Goal: Task Accomplishment & Management: Manage account settings

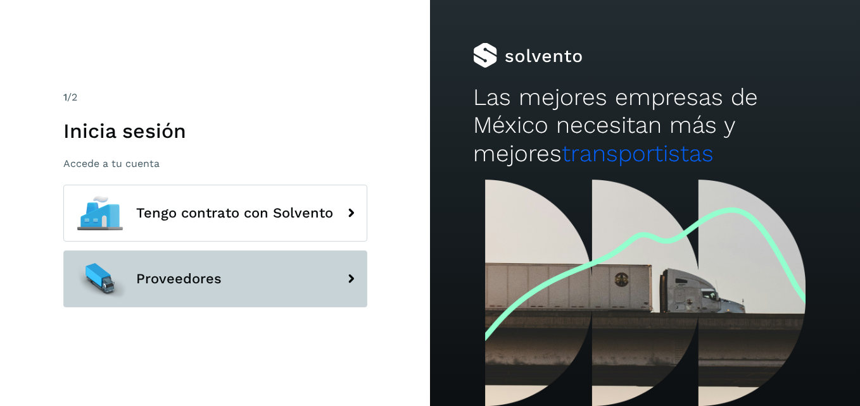
click at [207, 299] on button "Proveedores" at bounding box center [215, 279] width 304 height 57
click at [360, 284] on icon at bounding box center [350, 278] width 25 height 25
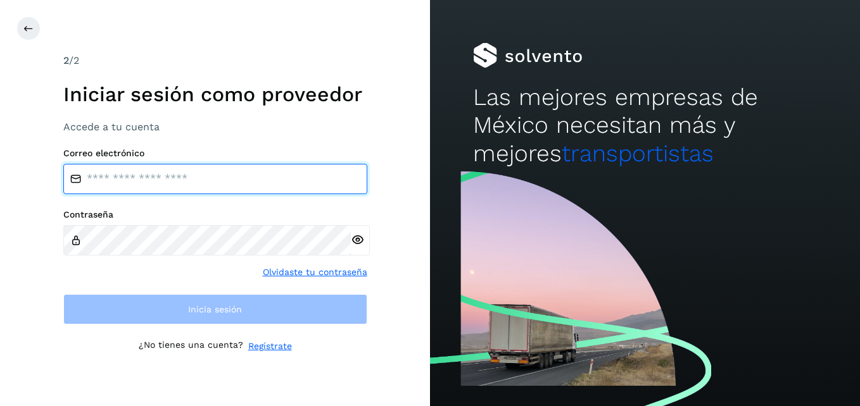
type input "**********"
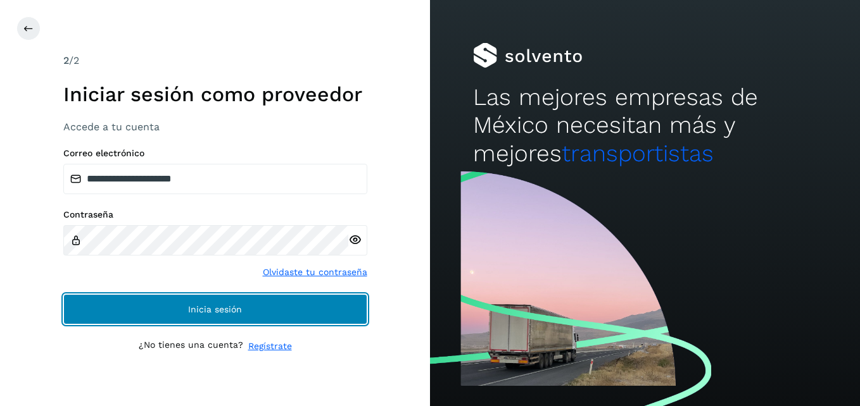
click at [167, 308] on button "Inicia sesión" at bounding box center [215, 309] width 304 height 30
click at [213, 315] on button "Inicia sesión" at bounding box center [215, 309] width 304 height 30
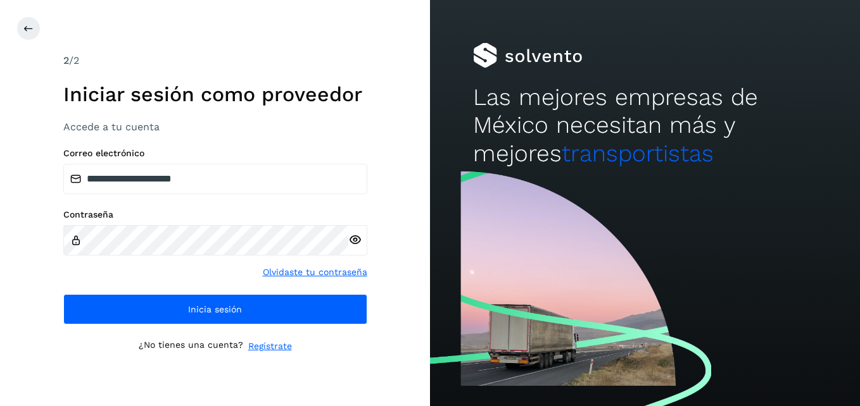
click at [352, 236] on icon at bounding box center [354, 240] width 13 height 13
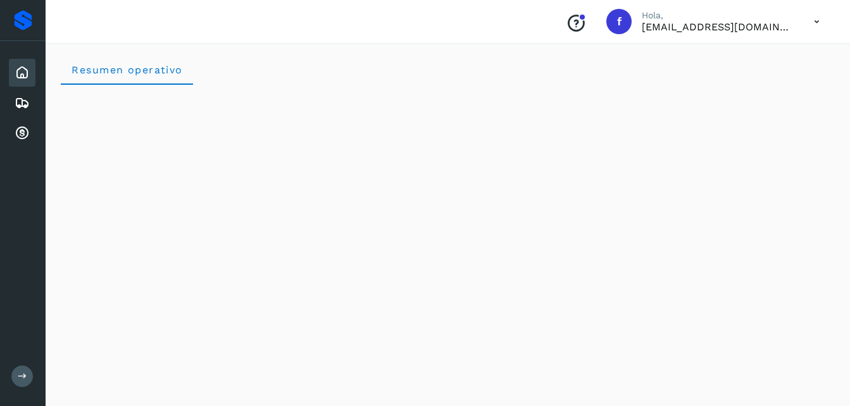
click at [760, 32] on p "[EMAIL_ADDRESS][DOMAIN_NAME]" at bounding box center [718, 27] width 152 height 12
click at [817, 22] on icon at bounding box center [817, 22] width 26 height 26
click at [23, 105] on icon at bounding box center [22, 103] width 15 height 15
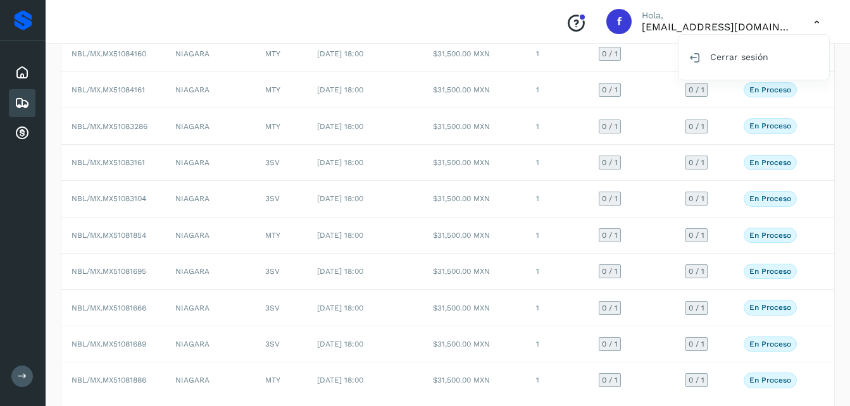
scroll to position [180, 0]
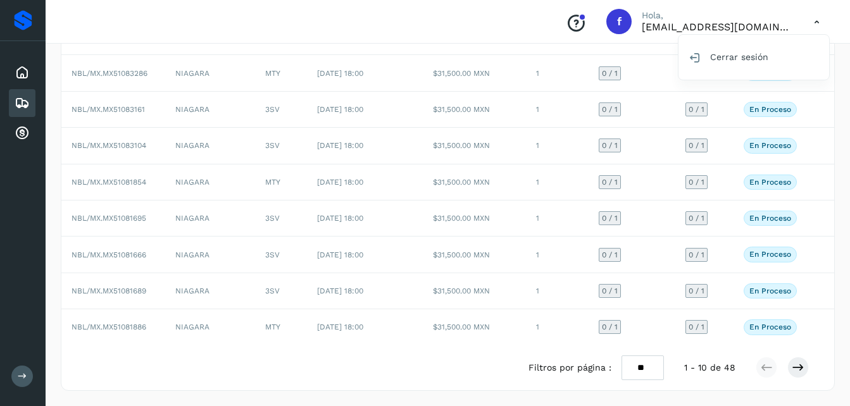
click at [798, 368] on div at bounding box center [425, 203] width 850 height 406
click at [801, 372] on icon at bounding box center [798, 367] width 13 height 13
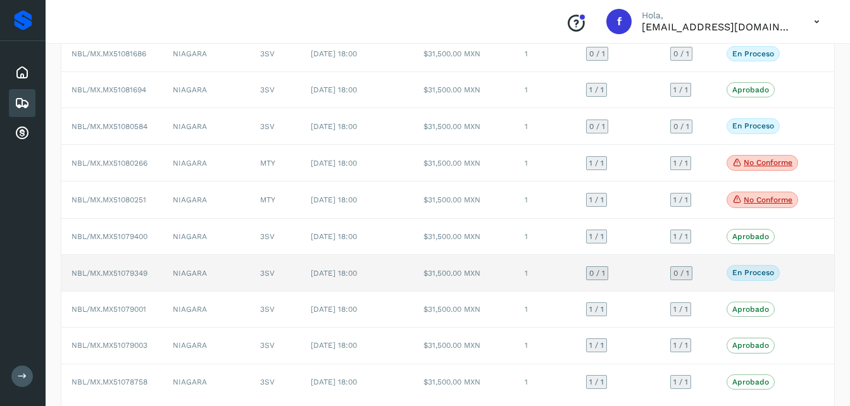
scroll to position [182, 0]
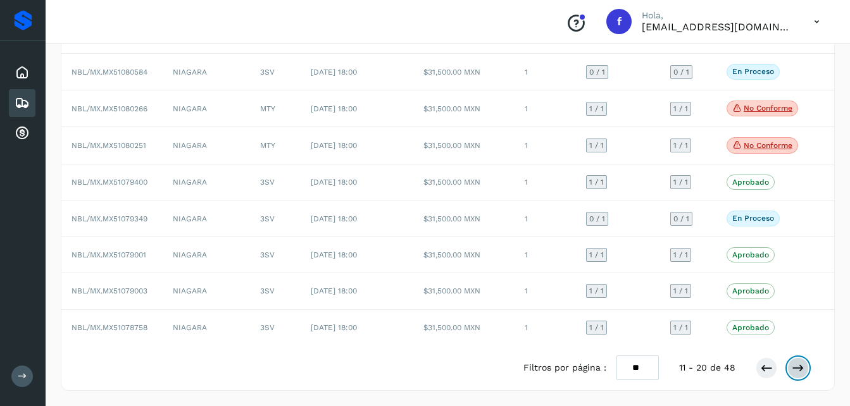
click at [800, 365] on icon at bounding box center [798, 368] width 13 height 13
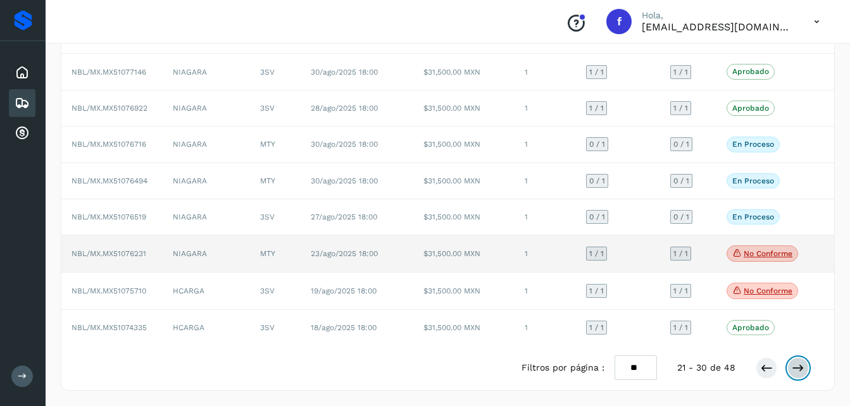
scroll to position [0, 0]
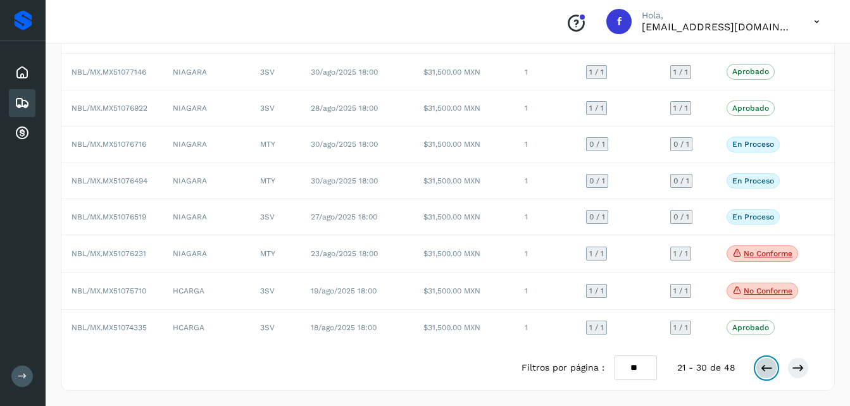
click at [764, 368] on icon at bounding box center [766, 368] width 13 height 13
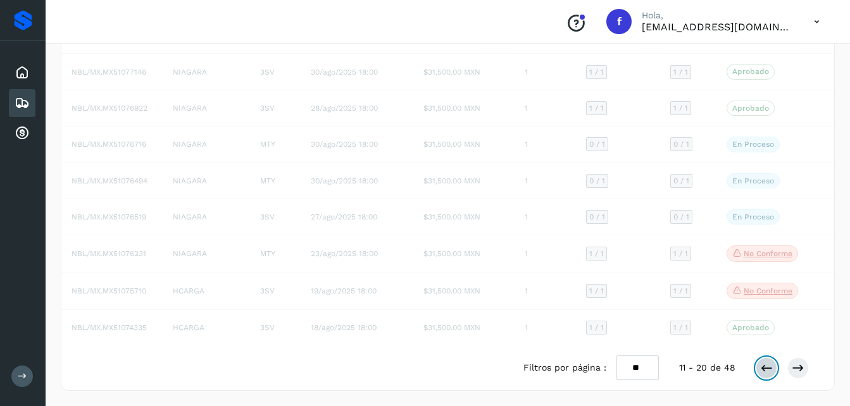
click at [764, 368] on icon at bounding box center [766, 368] width 13 height 13
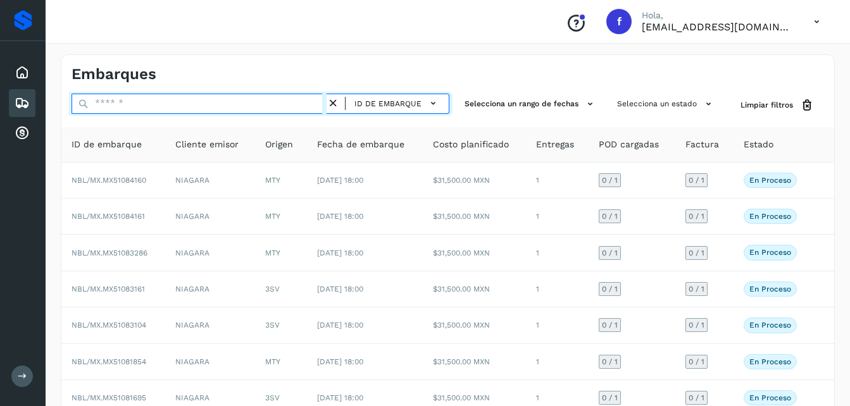
click at [252, 103] on input "text" at bounding box center [199, 104] width 255 height 20
type input "*"
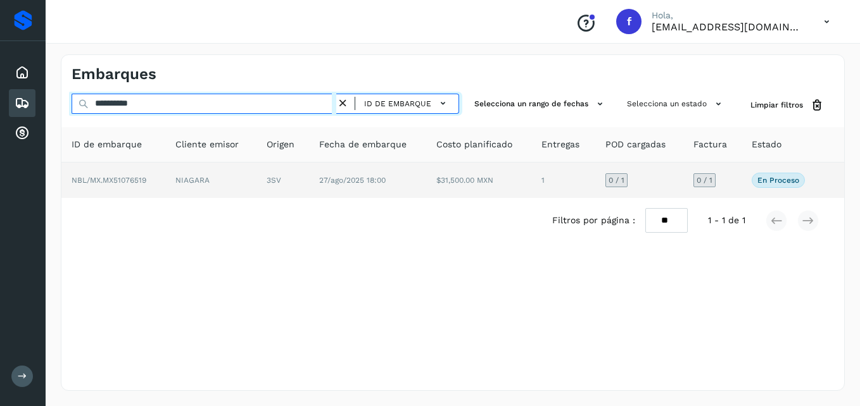
type input "**********"
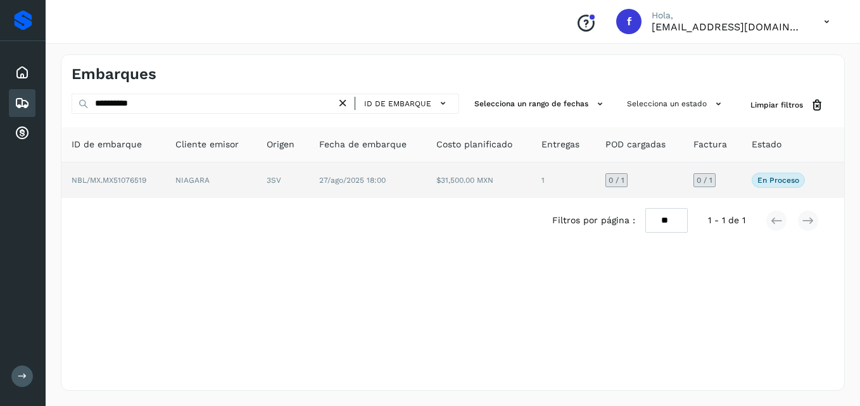
click at [372, 180] on span "27/ago/2025 18:00" at bounding box center [352, 180] width 66 height 9
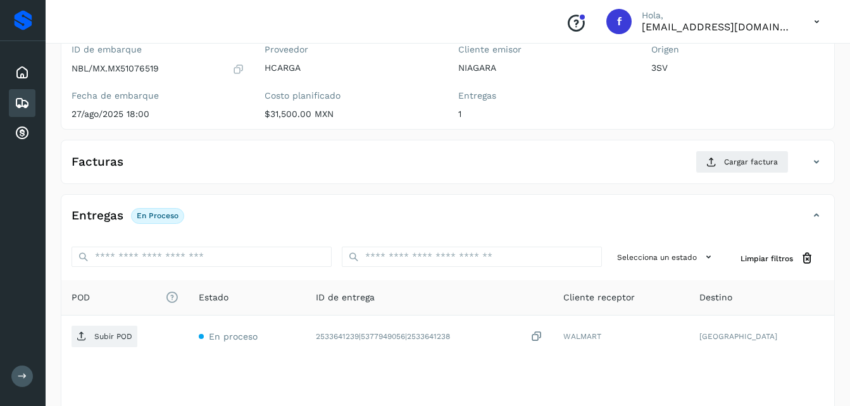
scroll to position [127, 0]
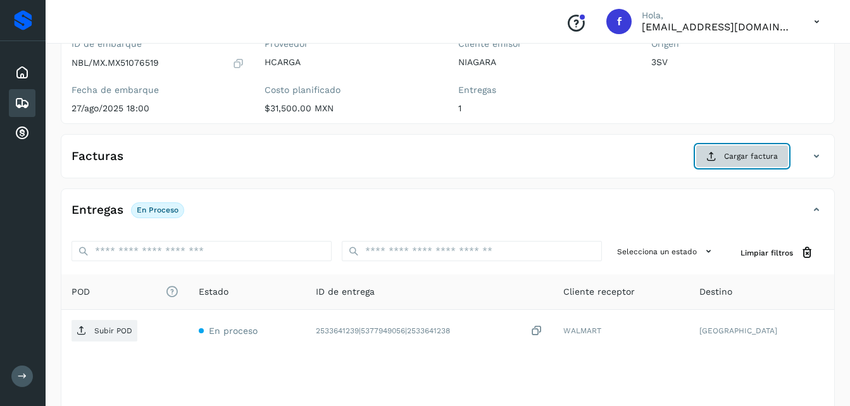
click at [707, 158] on icon at bounding box center [711, 156] width 10 height 10
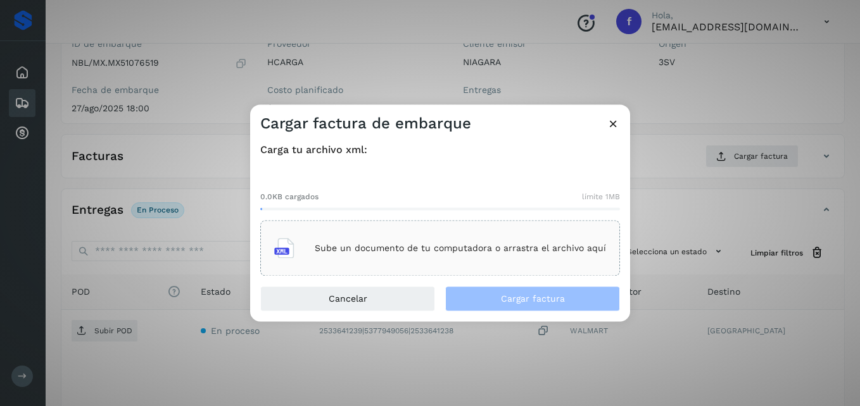
click at [294, 249] on icon at bounding box center [284, 249] width 20 height 20
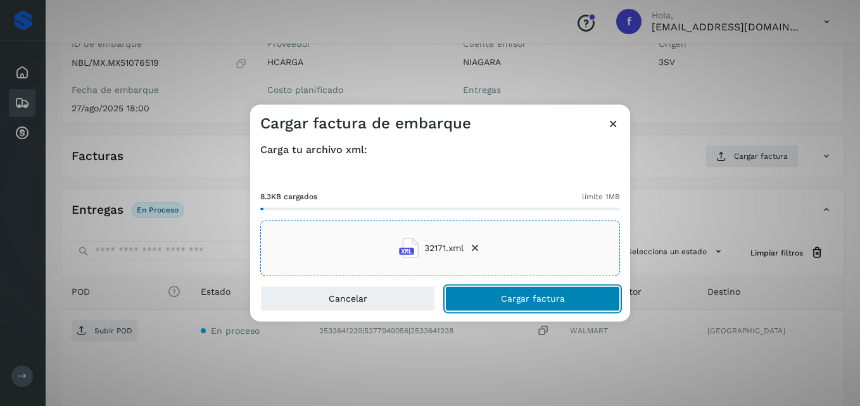
click at [511, 300] on span "Cargar factura" at bounding box center [533, 299] width 64 height 9
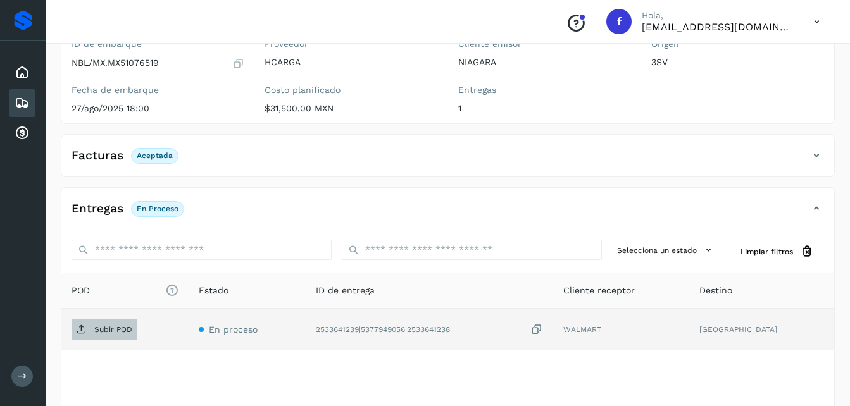
click at [93, 336] on span "Subir POD" at bounding box center [105, 330] width 66 height 20
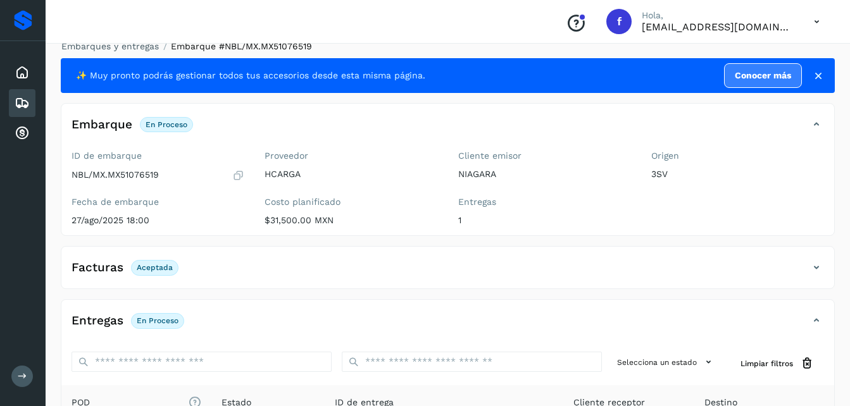
scroll to position [0, 0]
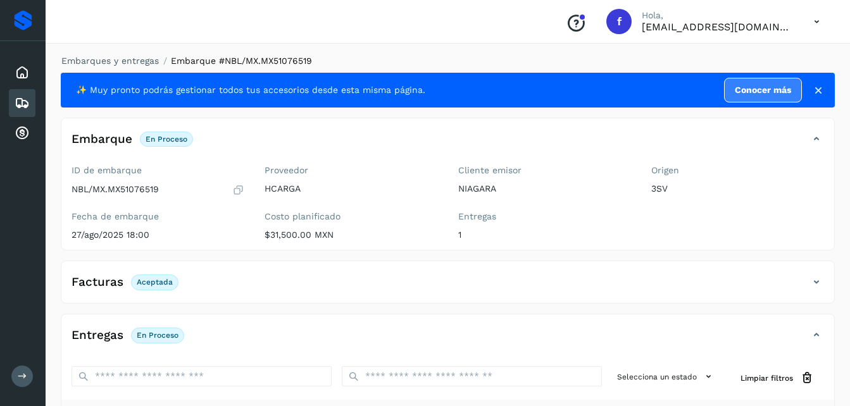
click at [818, 88] on icon at bounding box center [818, 90] width 13 height 13
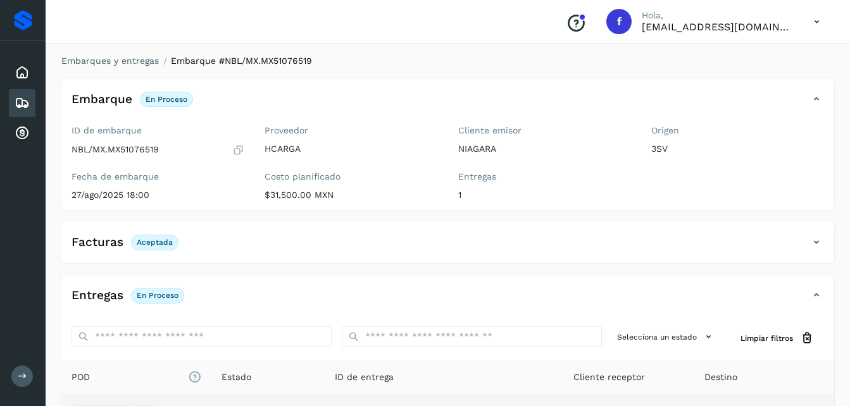
click at [22, 101] on icon at bounding box center [22, 103] width 15 height 15
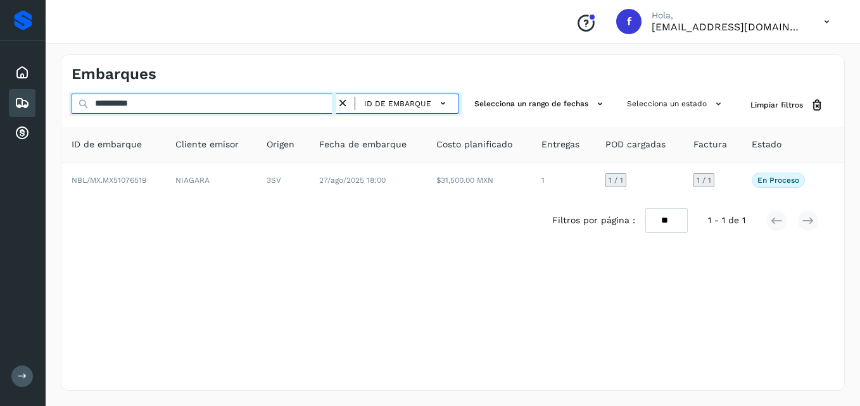
click at [222, 102] on input "**********" at bounding box center [204, 104] width 265 height 20
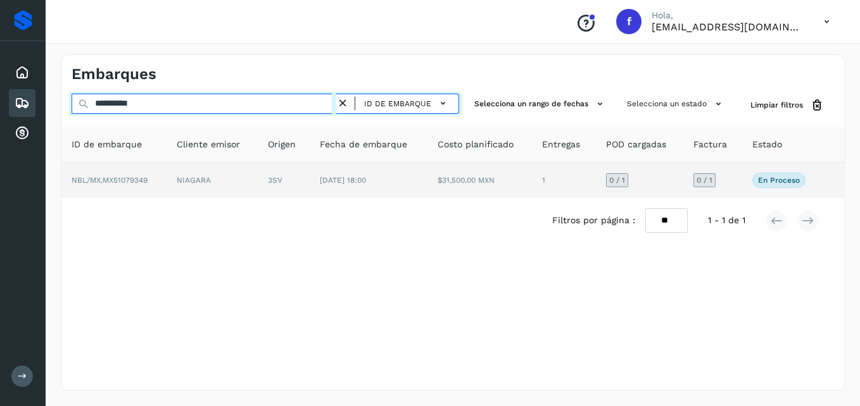
type input "**********"
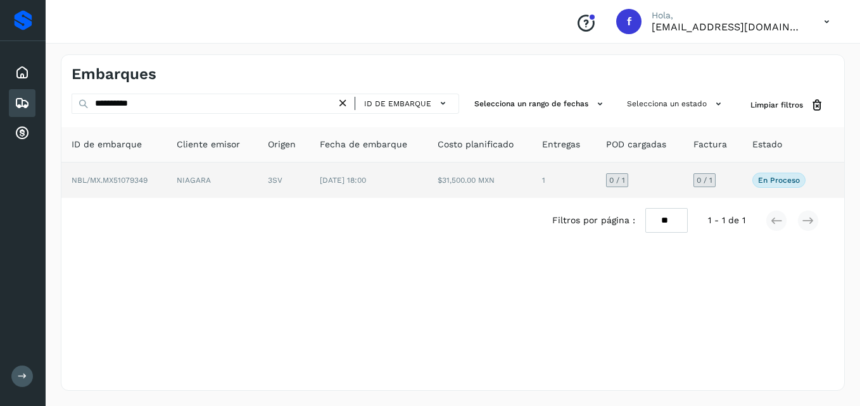
click at [146, 187] on td "NBL/MX.MX51079349" at bounding box center [113, 180] width 105 height 35
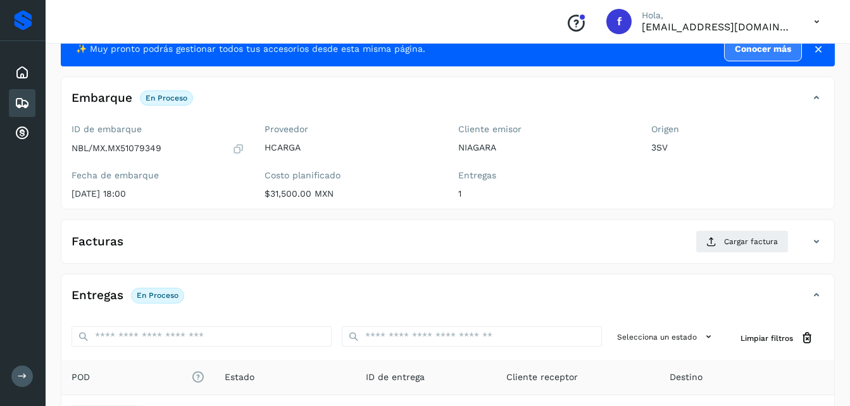
scroll to position [63, 0]
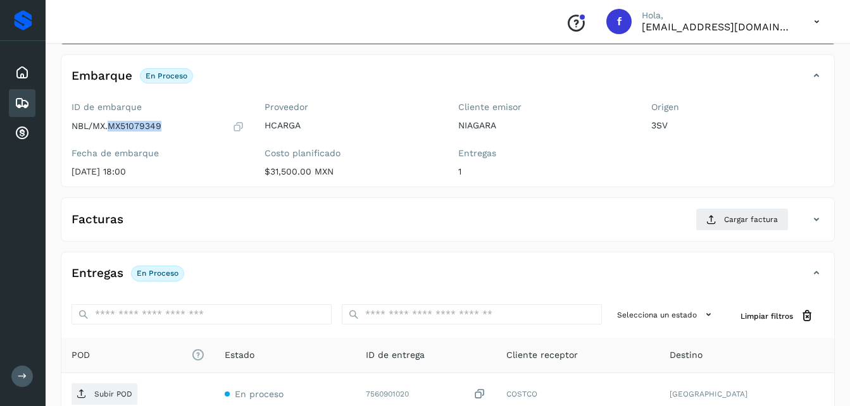
drag, startPoint x: 111, startPoint y: 128, endPoint x: 163, endPoint y: 127, distance: 51.9
click at [163, 127] on div "NBL/MX.MX51079349" at bounding box center [158, 126] width 173 height 13
drag, startPoint x: 163, startPoint y: 127, endPoint x: 137, endPoint y: 128, distance: 26.7
copy p "MX51079349"
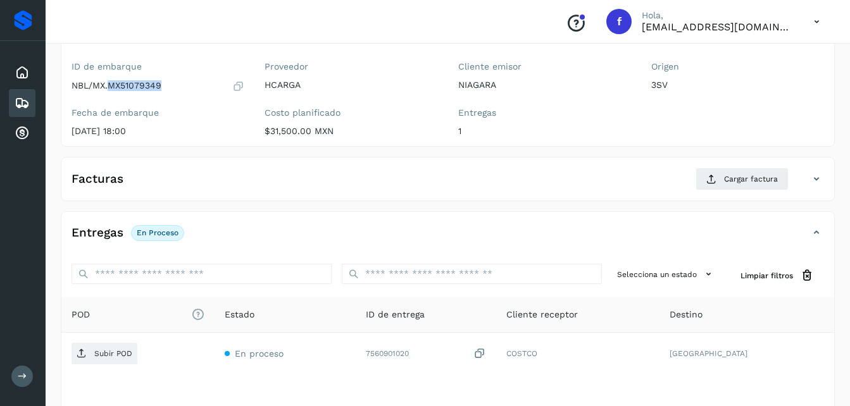
scroll to position [127, 0]
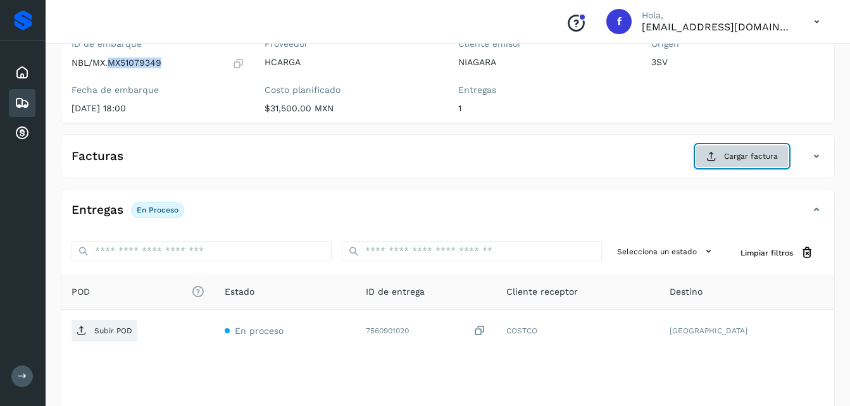
click at [712, 158] on icon at bounding box center [711, 156] width 10 height 10
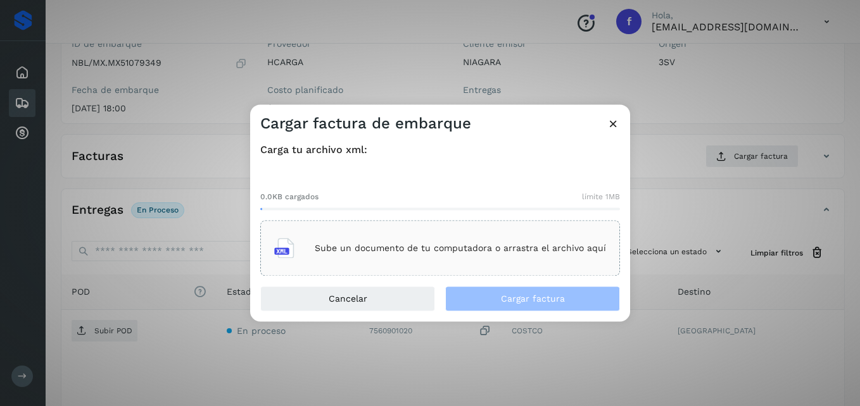
click at [357, 245] on p "Sube un documento de tu computadora o arrastra el archivo aquí" at bounding box center [460, 248] width 291 height 11
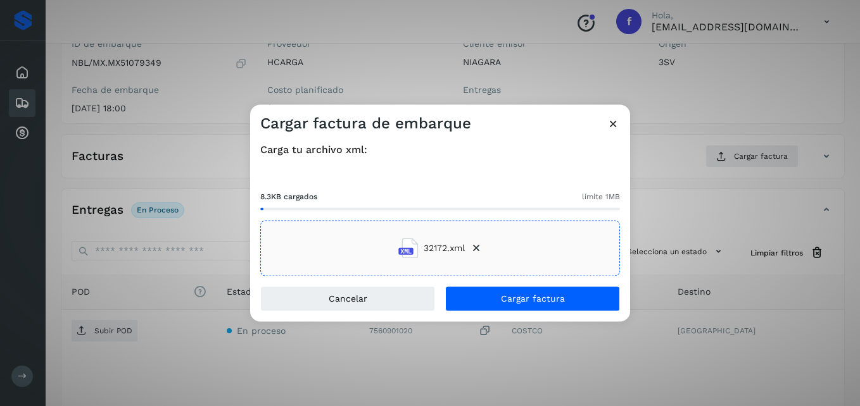
click at [472, 165] on div "Carga tu archivo xml: 8.3KB cargados límite 1MB 32172.xml" at bounding box center [440, 210] width 360 height 132
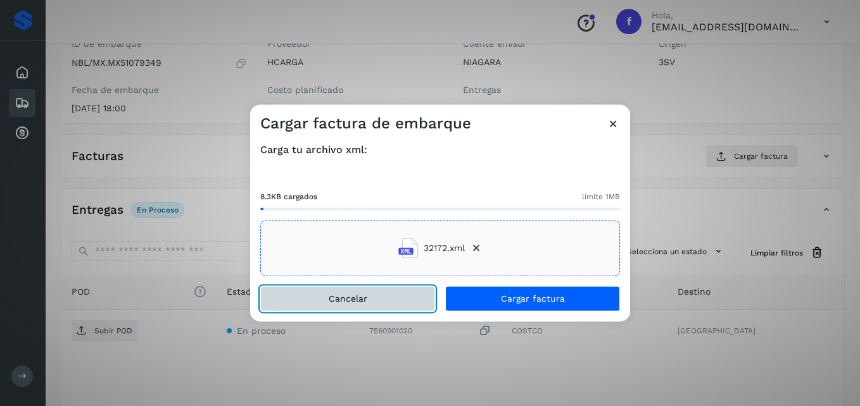
click at [378, 303] on button "Cancelar" at bounding box center [347, 299] width 175 height 25
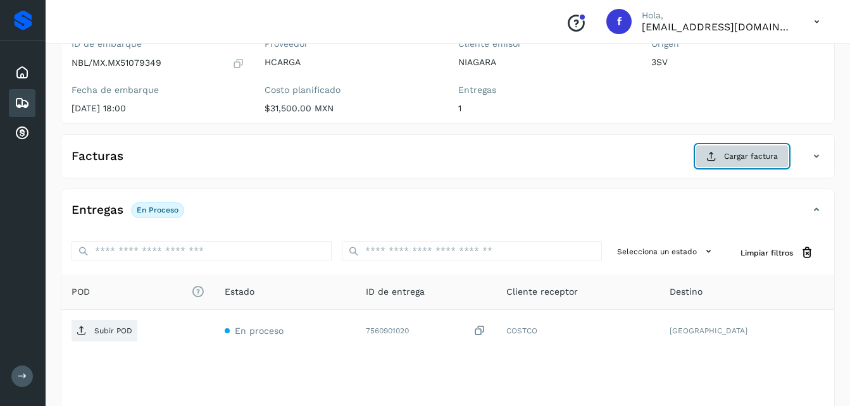
click at [706, 155] on button "Cargar factura" at bounding box center [742, 156] width 93 height 23
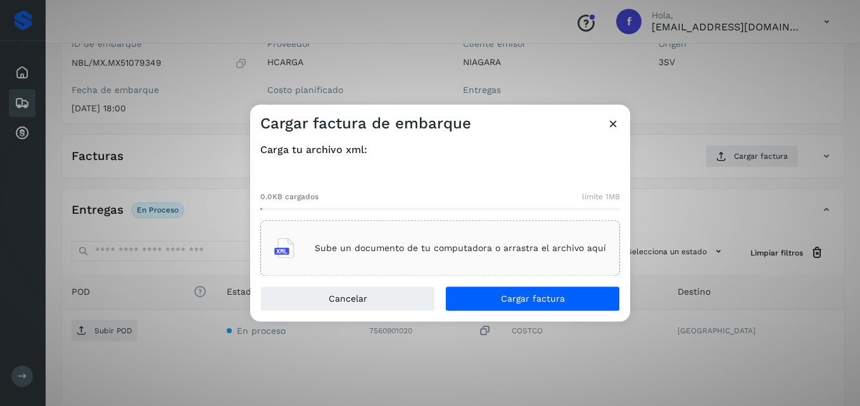
click at [284, 245] on icon at bounding box center [284, 249] width 20 height 20
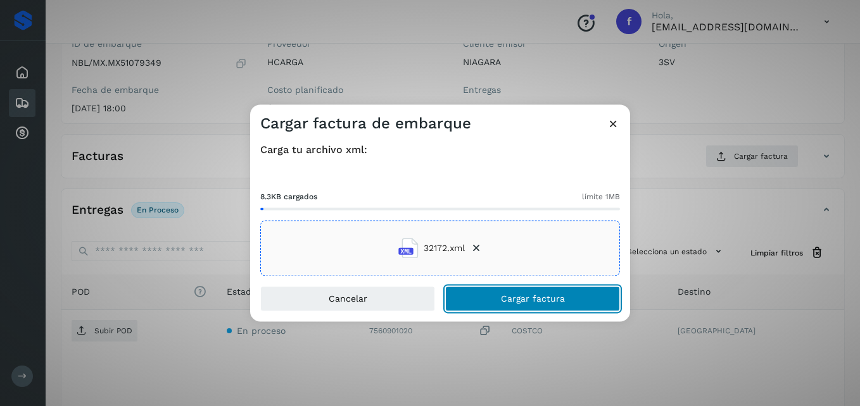
click at [485, 292] on button "Cargar factura" at bounding box center [532, 299] width 175 height 25
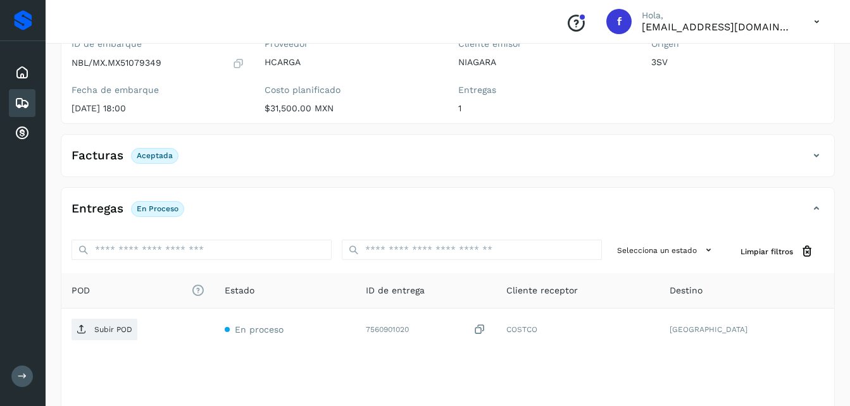
scroll to position [63, 0]
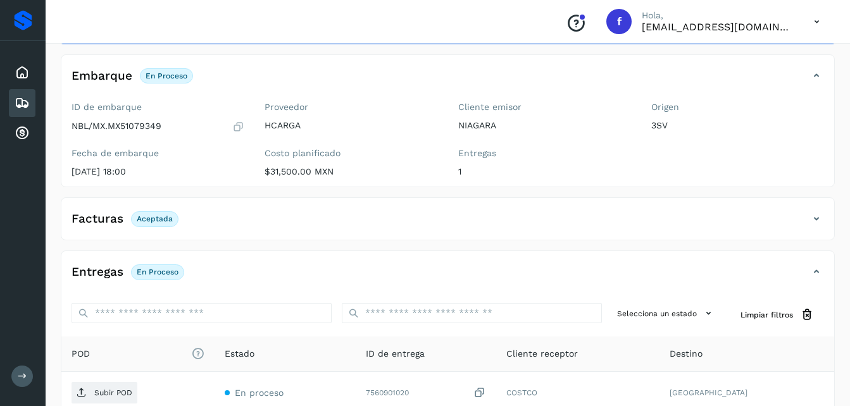
click at [510, 224] on div "Facturas Aceptada" at bounding box center [435, 219] width 748 height 22
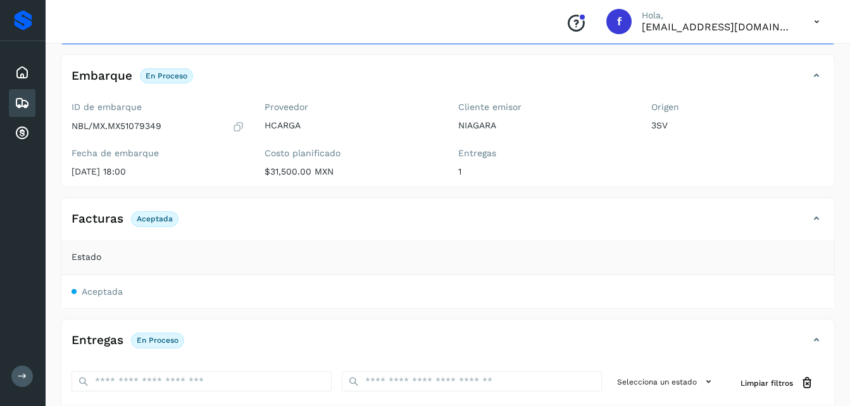
click at [510, 224] on div "Facturas Aceptada" at bounding box center [435, 219] width 748 height 22
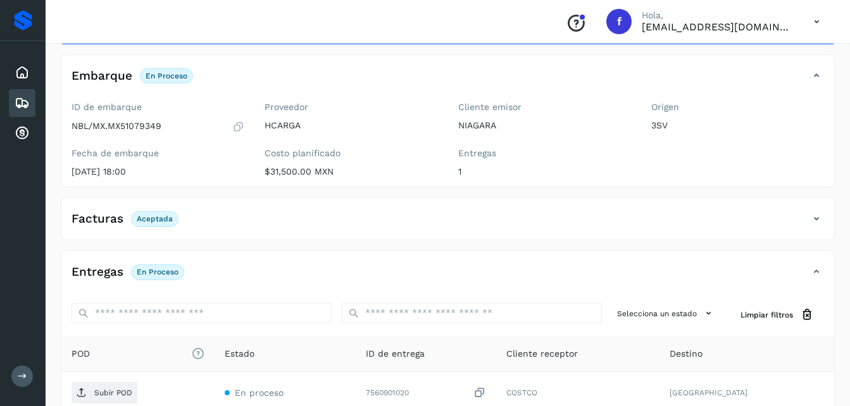
click at [363, 231] on div "Facturas Aceptada" at bounding box center [447, 224] width 773 height 32
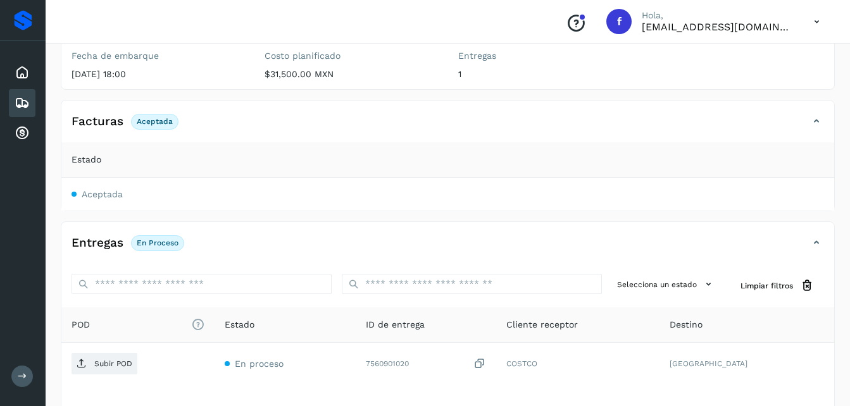
scroll to position [190, 0]
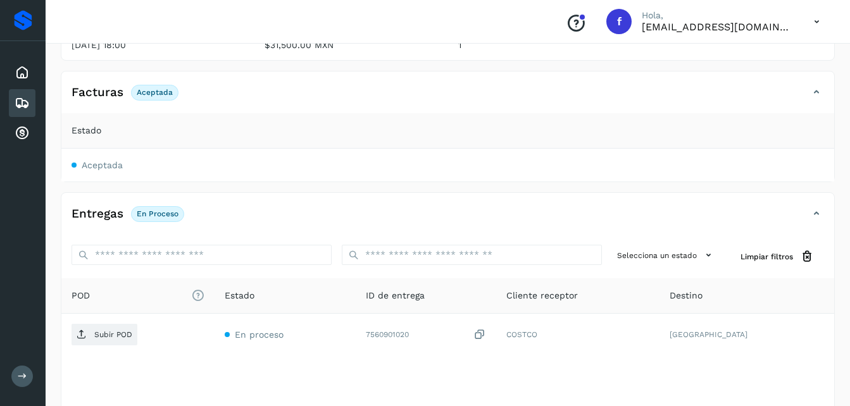
click at [85, 161] on span "Aceptada" at bounding box center [102, 165] width 41 height 10
click at [92, 135] on span "Estado" at bounding box center [87, 130] width 30 height 13
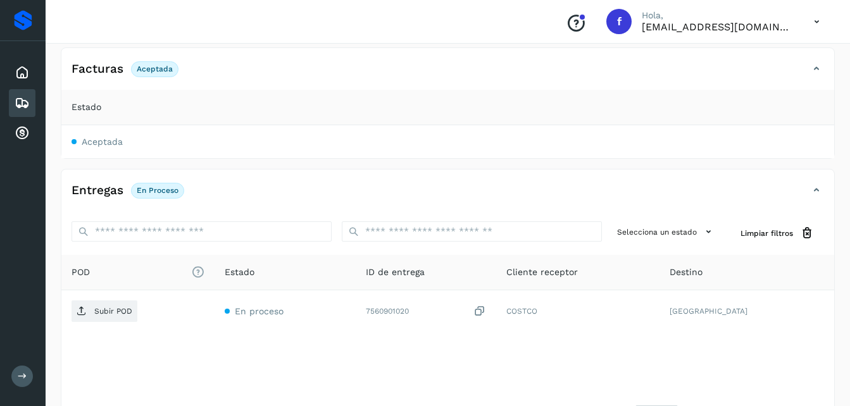
scroll to position [253, 0]
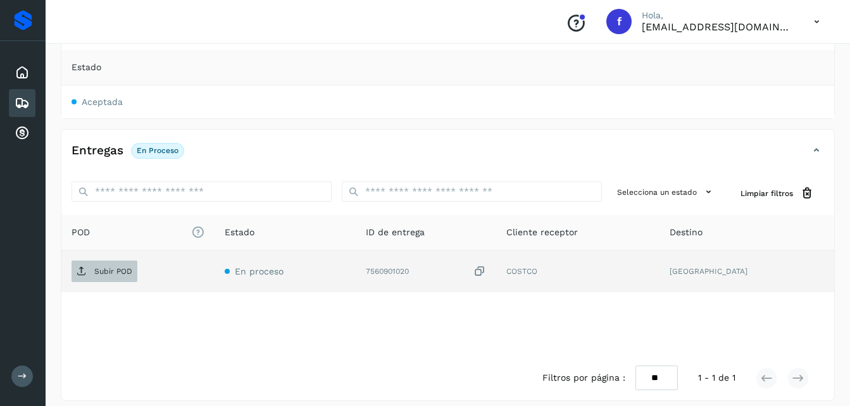
click at [114, 272] on p "Subir POD" at bounding box center [113, 271] width 38 height 9
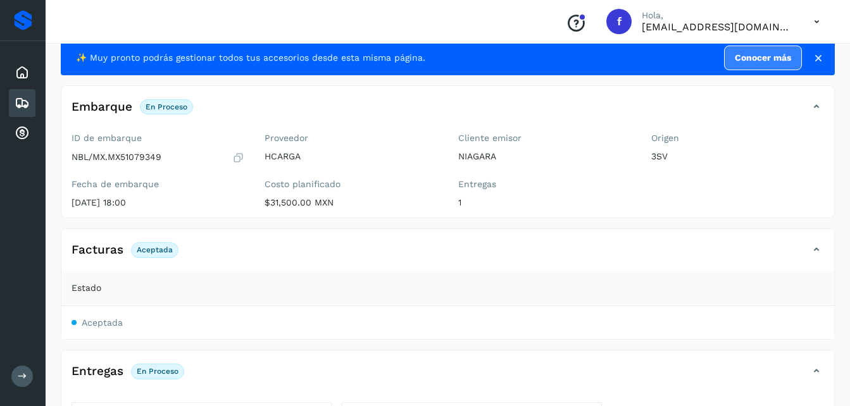
scroll to position [10, 0]
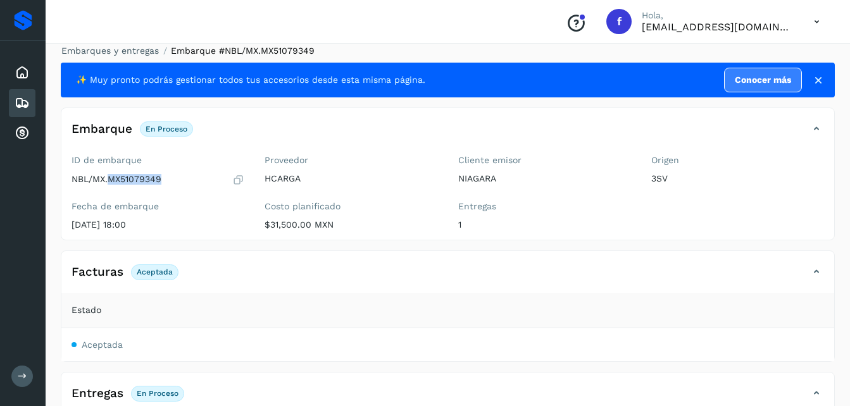
drag, startPoint x: 111, startPoint y: 178, endPoint x: 166, endPoint y: 181, distance: 55.8
click at [166, 181] on div "NBL/MX.MX51079349" at bounding box center [158, 179] width 173 height 13
drag, startPoint x: 166, startPoint y: 181, endPoint x: 139, endPoint y: 179, distance: 27.3
copy p "MX51079349"
click at [299, 282] on div "Facturas Aceptada" at bounding box center [435, 272] width 748 height 22
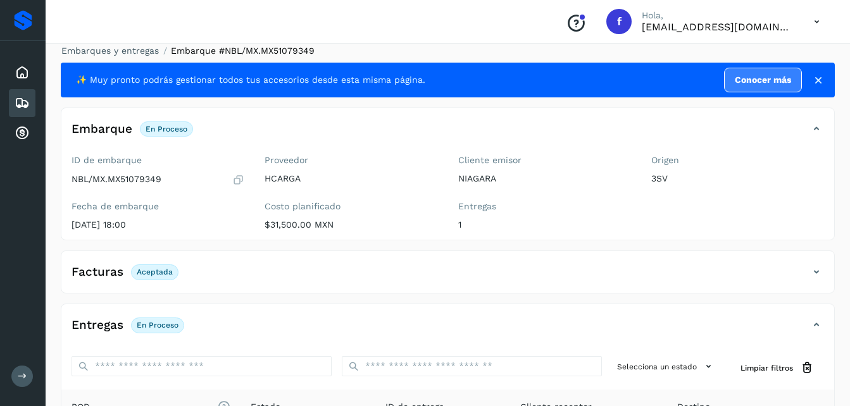
scroll to position [73, 0]
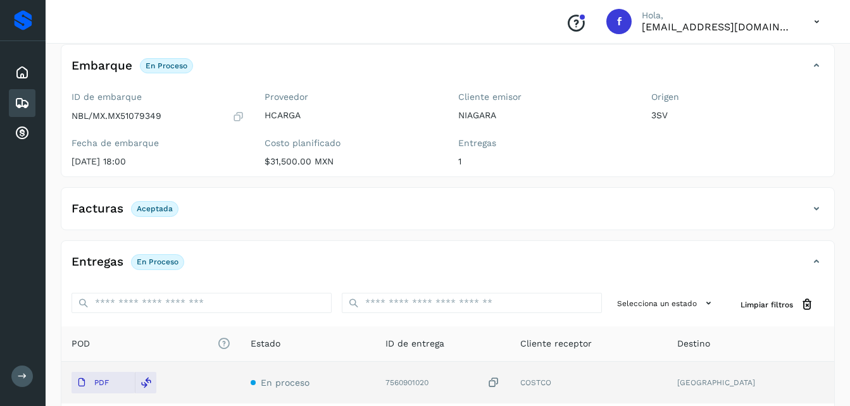
click at [248, 265] on div "Entregas En proceso" at bounding box center [435, 262] width 748 height 22
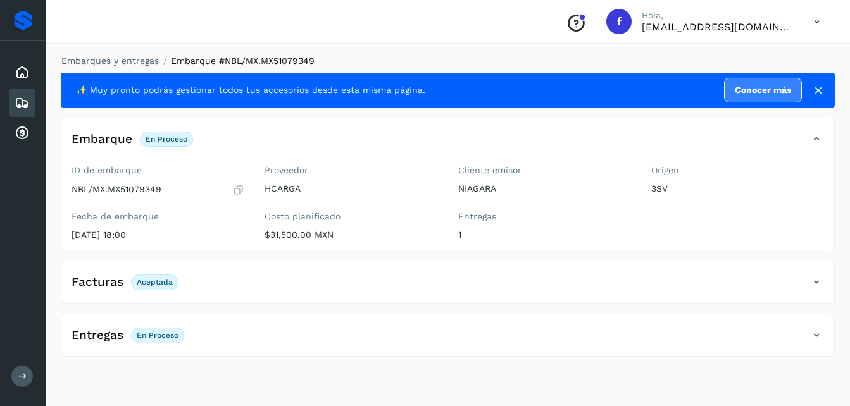
scroll to position [0, 0]
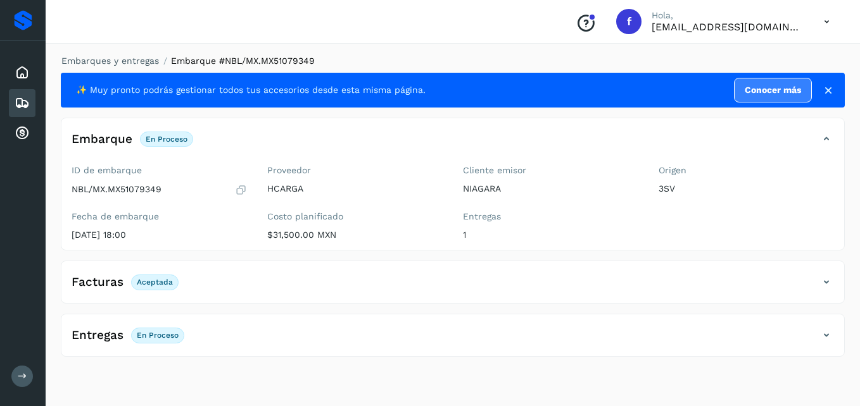
click at [26, 97] on icon at bounding box center [22, 103] width 15 height 15
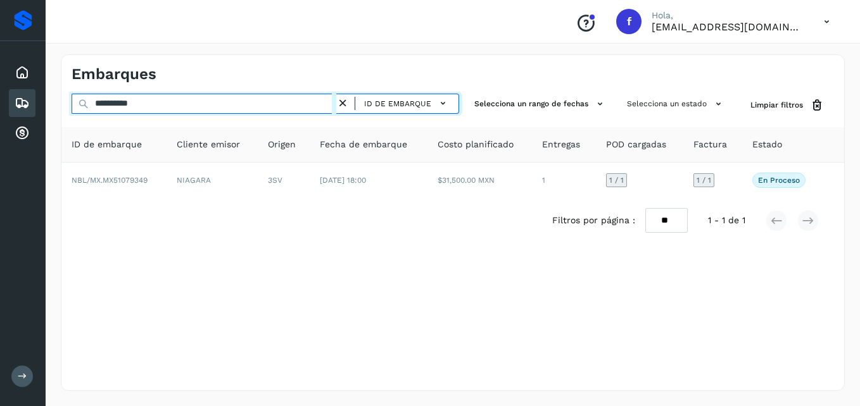
click at [187, 106] on input "**********" at bounding box center [204, 104] width 265 height 20
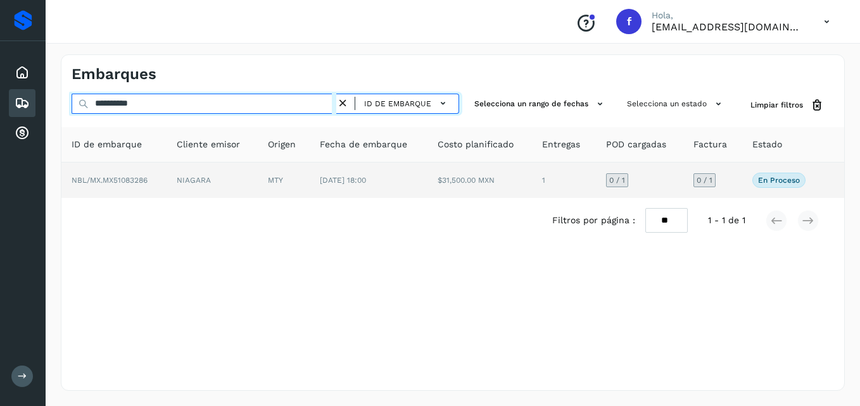
type input "**********"
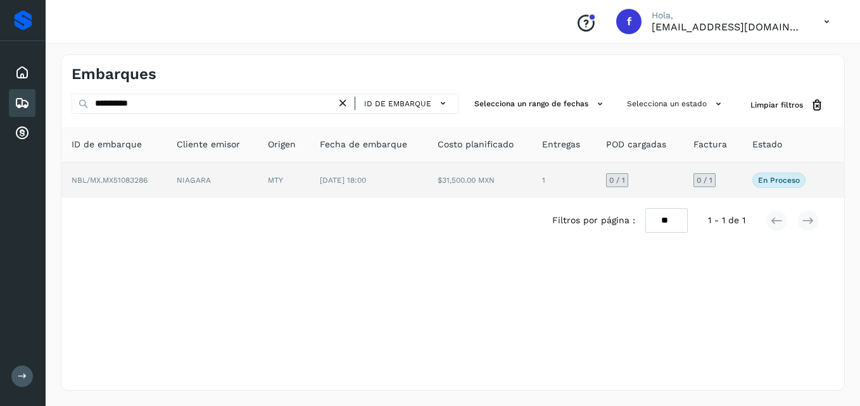
click at [304, 188] on td "MTY" at bounding box center [284, 180] width 53 height 35
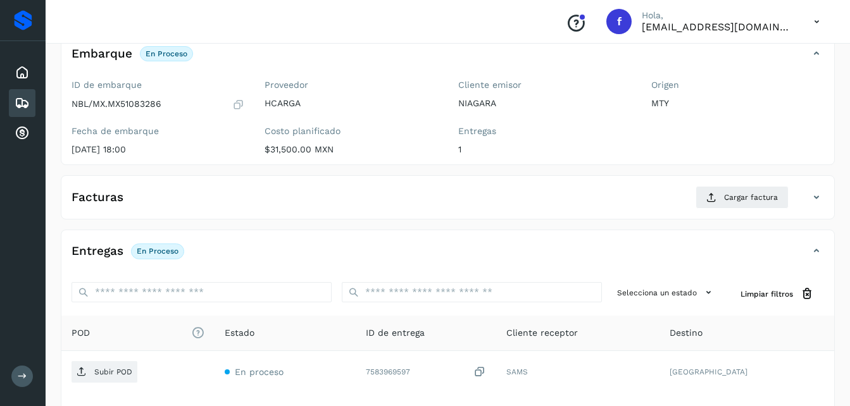
scroll to position [63, 0]
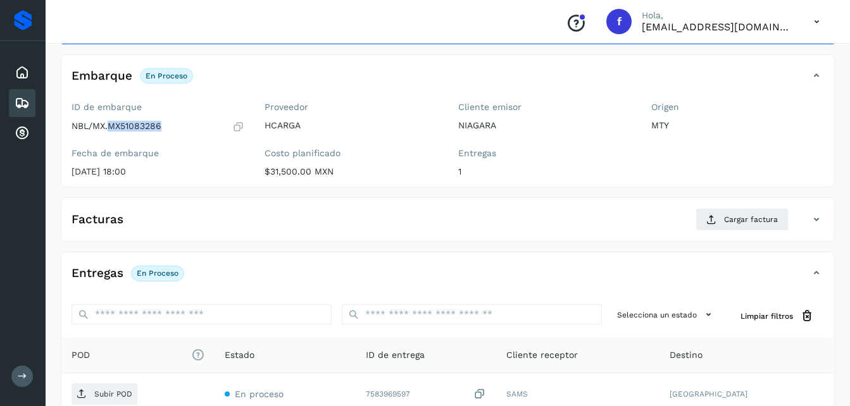
drag, startPoint x: 110, startPoint y: 126, endPoint x: 163, endPoint y: 127, distance: 52.5
click at [163, 127] on div "NBL/MX.MX51083286" at bounding box center [158, 126] width 173 height 13
drag, startPoint x: 163, startPoint y: 127, endPoint x: 142, endPoint y: 127, distance: 20.3
copy p "MX51083286"
click at [269, 247] on div "✨ Muy pronto podrás gestionar todos tus accesorios desde esta misma página. Con…" at bounding box center [448, 266] width 774 height 515
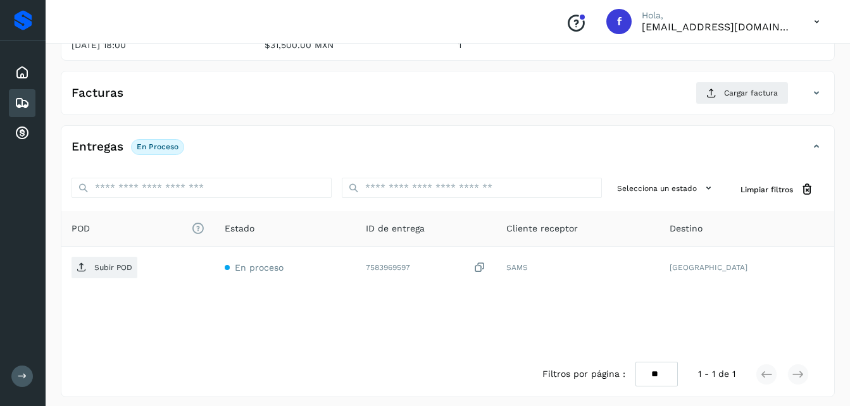
scroll to position [127, 0]
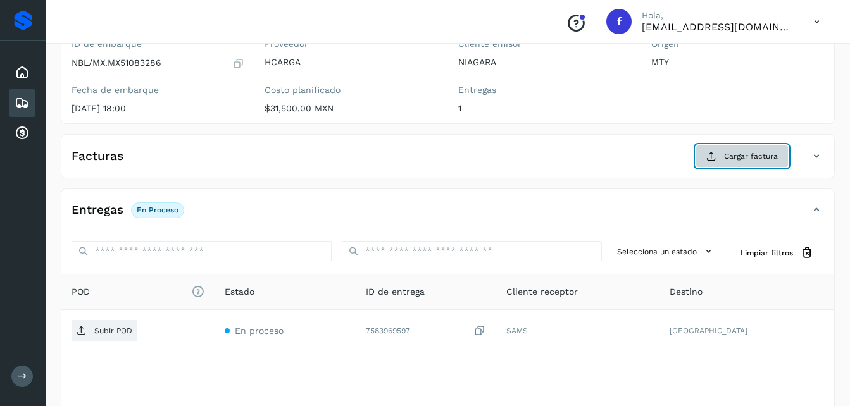
click at [733, 163] on button "Cargar factura" at bounding box center [742, 156] width 93 height 23
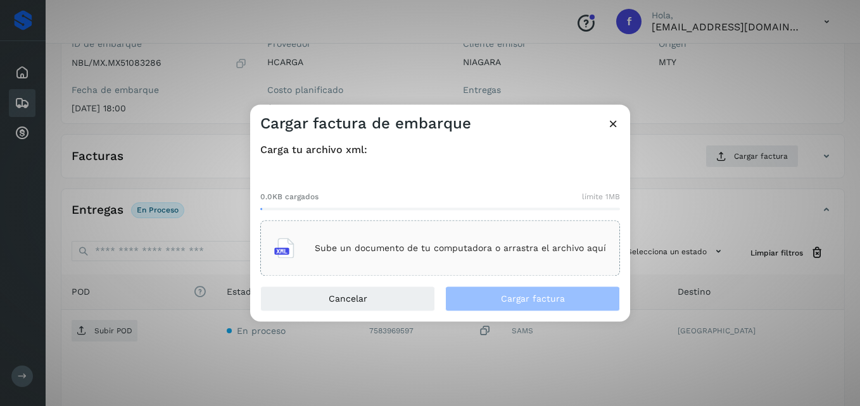
click at [454, 266] on div "Sube un documento de tu computadora o arrastra el archivo aquí" at bounding box center [440, 249] width 360 height 56
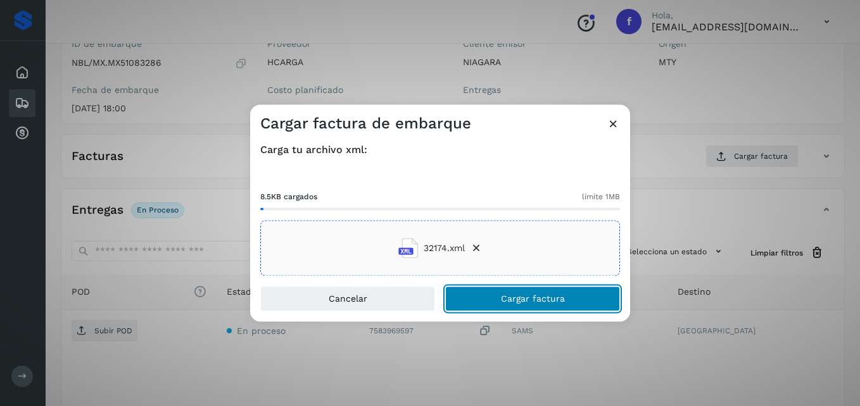
click at [545, 299] on span "Cargar factura" at bounding box center [533, 299] width 64 height 9
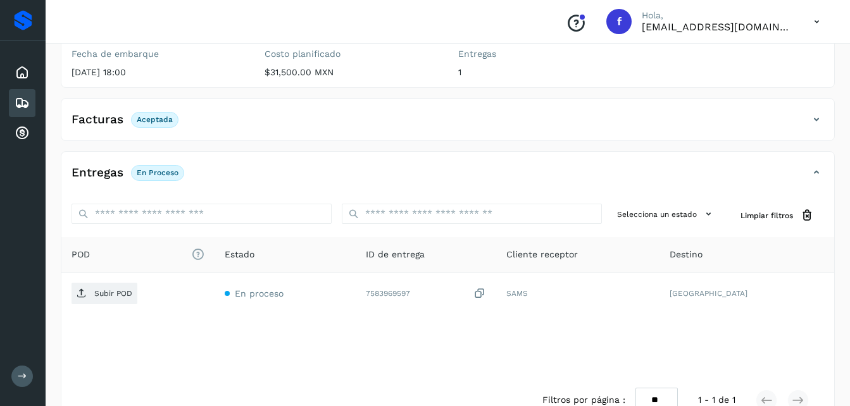
scroll to position [195, 0]
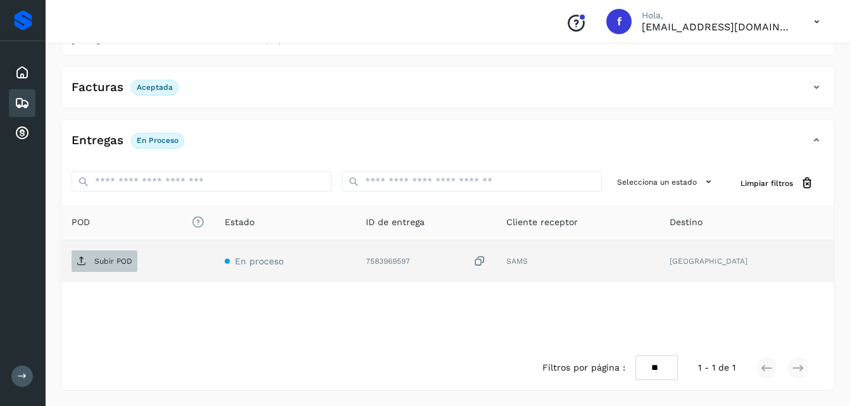
click at [106, 260] on p "Subir POD" at bounding box center [113, 261] width 38 height 9
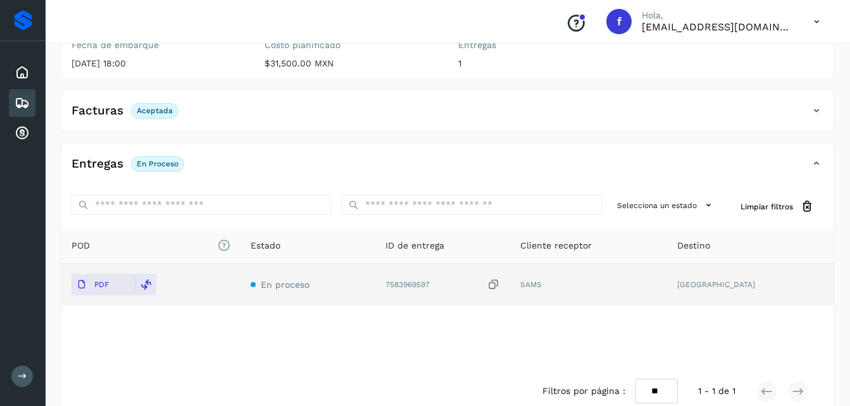
scroll to position [132, 0]
